Goal: Task Accomplishment & Management: Complete application form

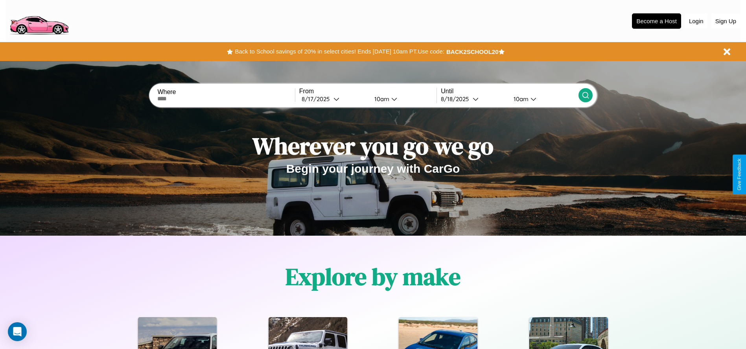
scroll to position [163, 0]
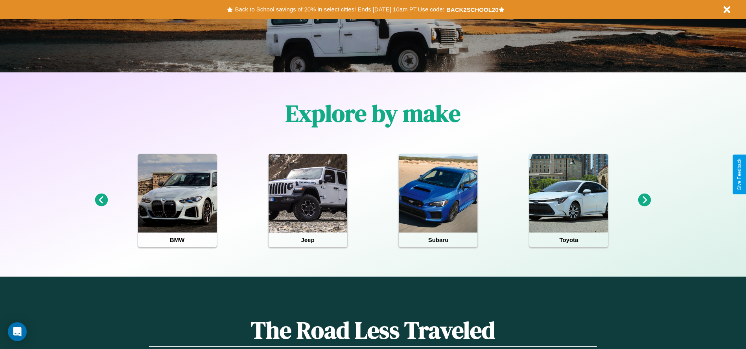
click at [645, 200] on icon at bounding box center [644, 200] width 13 height 13
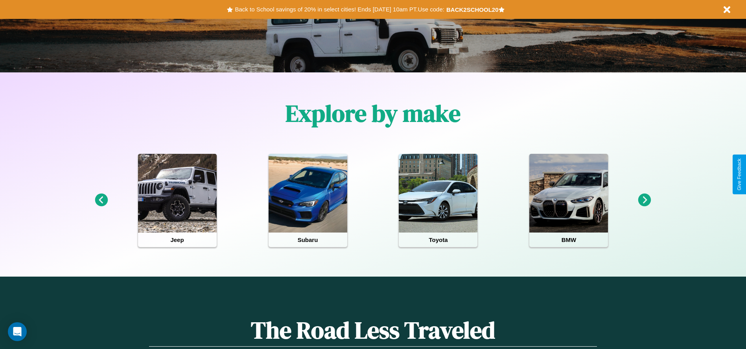
click at [645, 200] on icon at bounding box center [644, 200] width 13 height 13
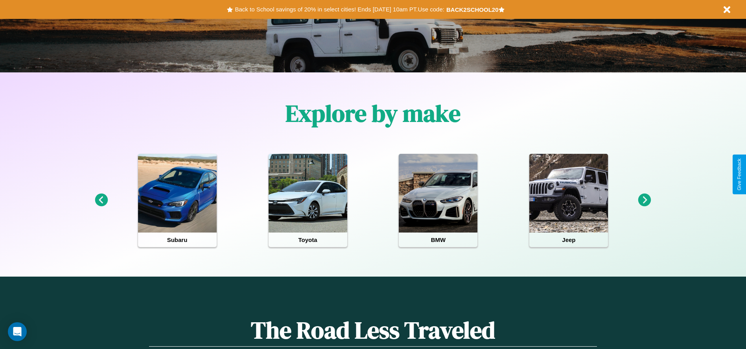
click at [645, 200] on icon at bounding box center [644, 200] width 13 height 13
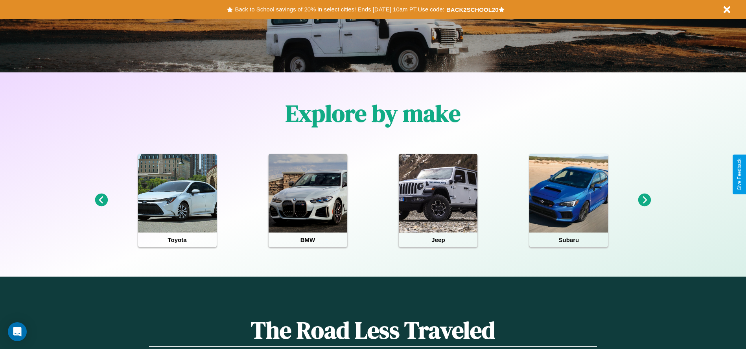
click at [645, 200] on icon at bounding box center [644, 200] width 13 height 13
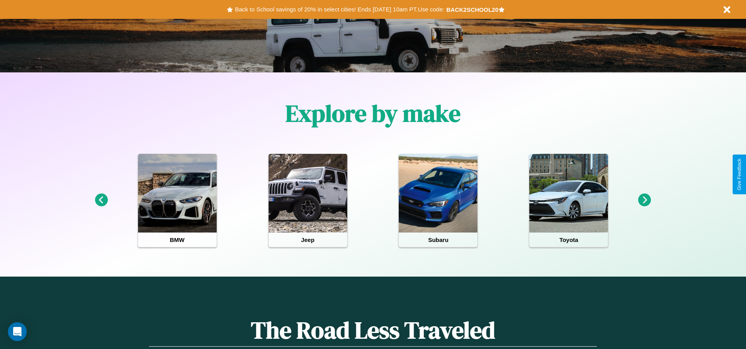
click at [645, 200] on icon at bounding box center [644, 200] width 13 height 13
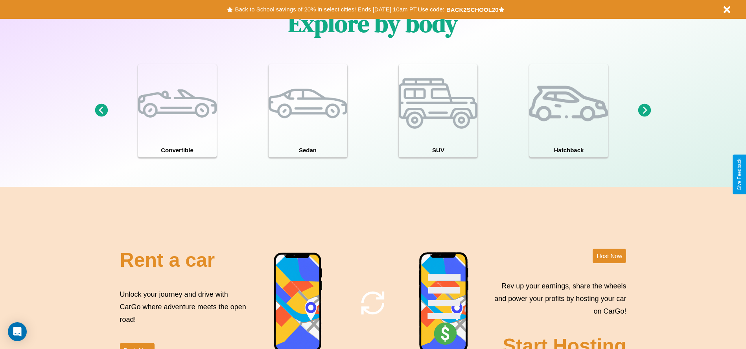
scroll to position [858, 0]
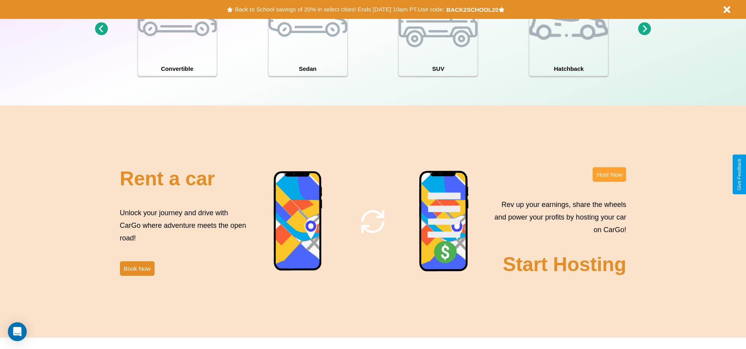
click at [609, 174] on button "Host Now" at bounding box center [609, 174] width 33 height 15
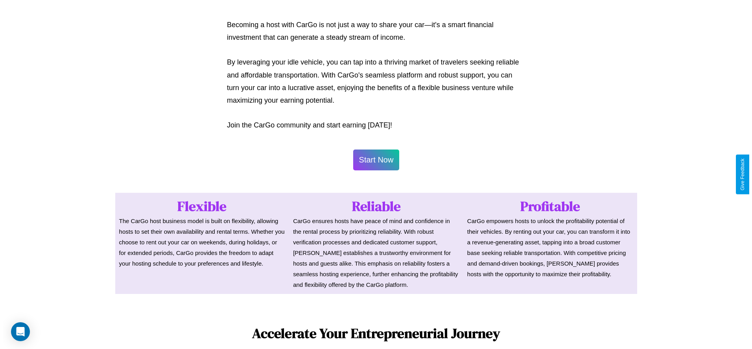
scroll to position [382, 0]
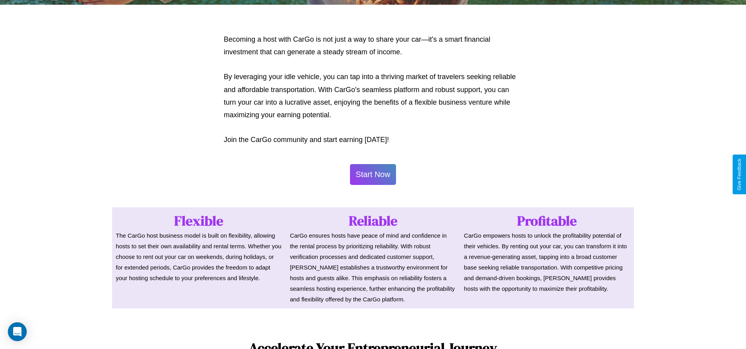
click at [373, 174] on button "Start Now" at bounding box center [373, 174] width 46 height 21
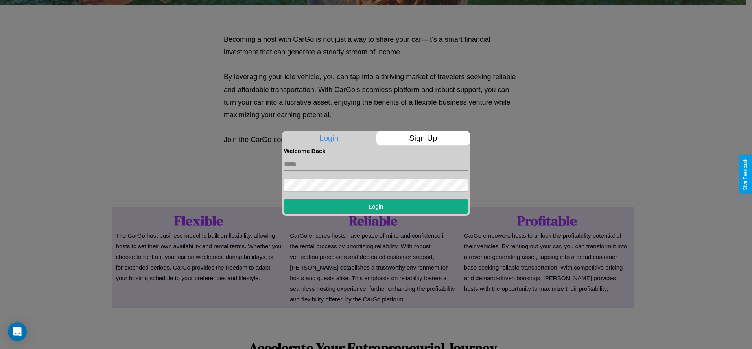
click at [423, 138] on p "Sign Up" at bounding box center [423, 138] width 94 height 14
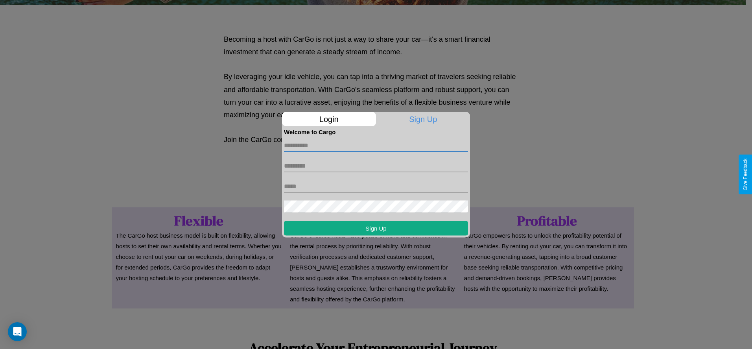
click at [376, 145] on input "text" at bounding box center [376, 145] width 184 height 13
type input "********"
click at [376, 166] on input "text" at bounding box center [376, 165] width 184 height 13
type input "******"
click at [376, 186] on input "text" at bounding box center [376, 186] width 184 height 13
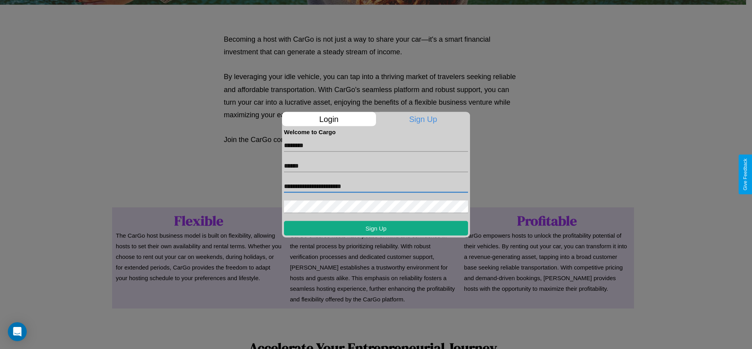
type input "**********"
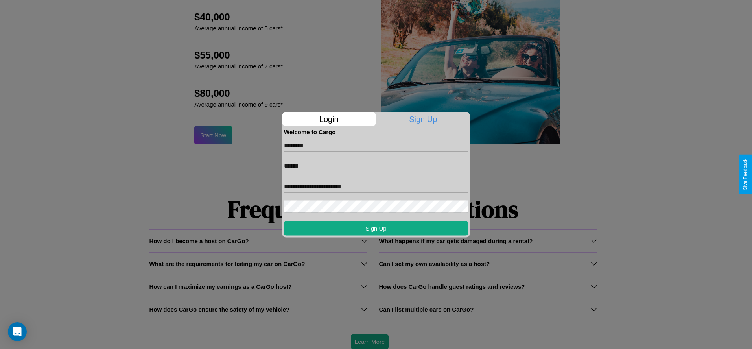
click at [369, 341] on div at bounding box center [376, 174] width 752 height 349
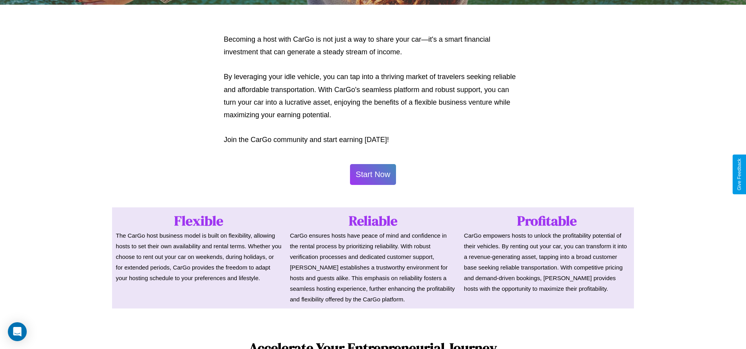
click at [373, 174] on button "Start Now" at bounding box center [373, 174] width 46 height 21
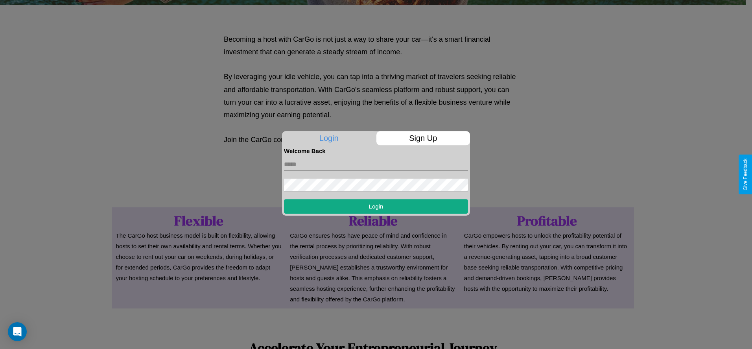
scroll to position [0, 0]
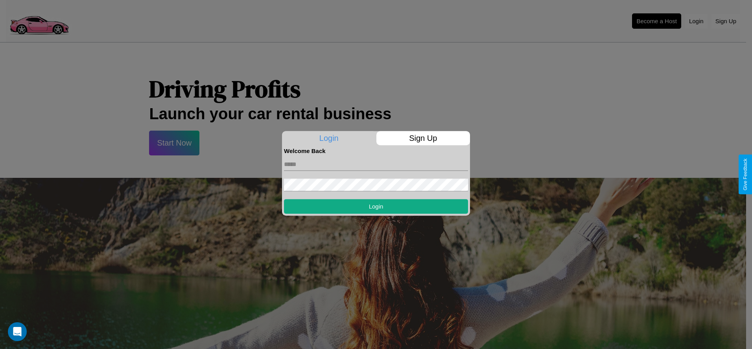
click at [657, 21] on div at bounding box center [376, 174] width 752 height 349
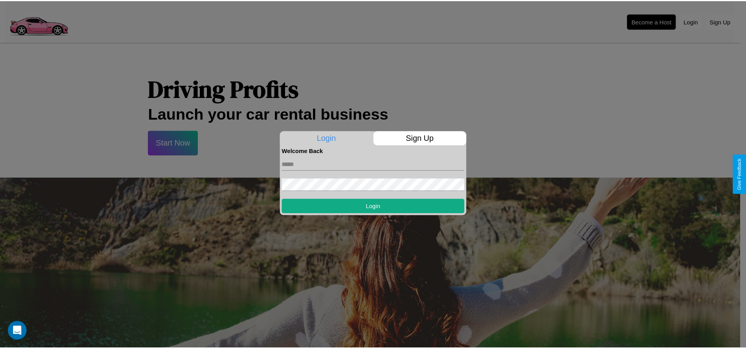
scroll to position [382, 0]
